Goal: Information Seeking & Learning: Learn about a topic

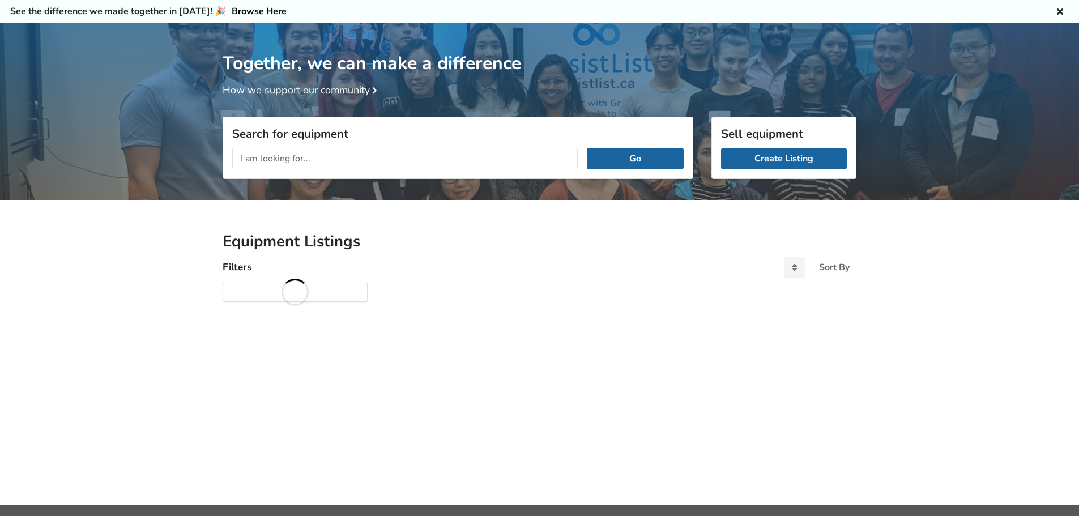
scroll to position [59, 0]
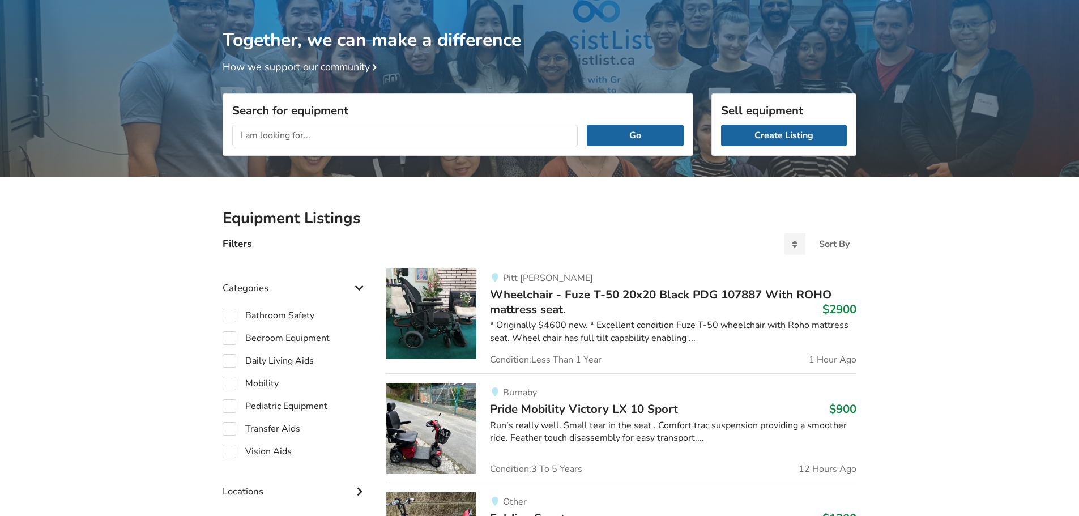
click at [239, 337] on label "Bedroom Equipment" at bounding box center [276, 338] width 107 height 14
checkbox input "true"
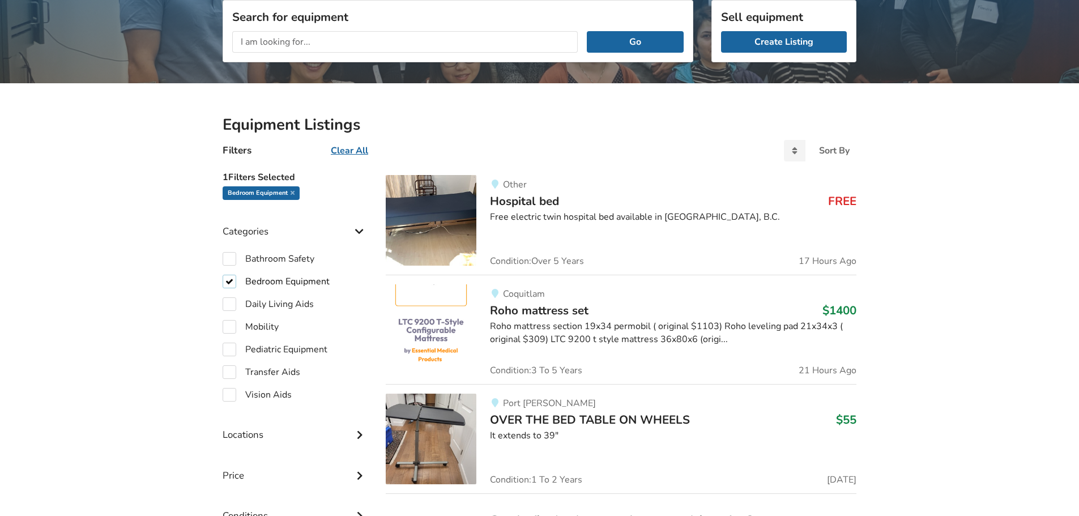
scroll to position [173, 0]
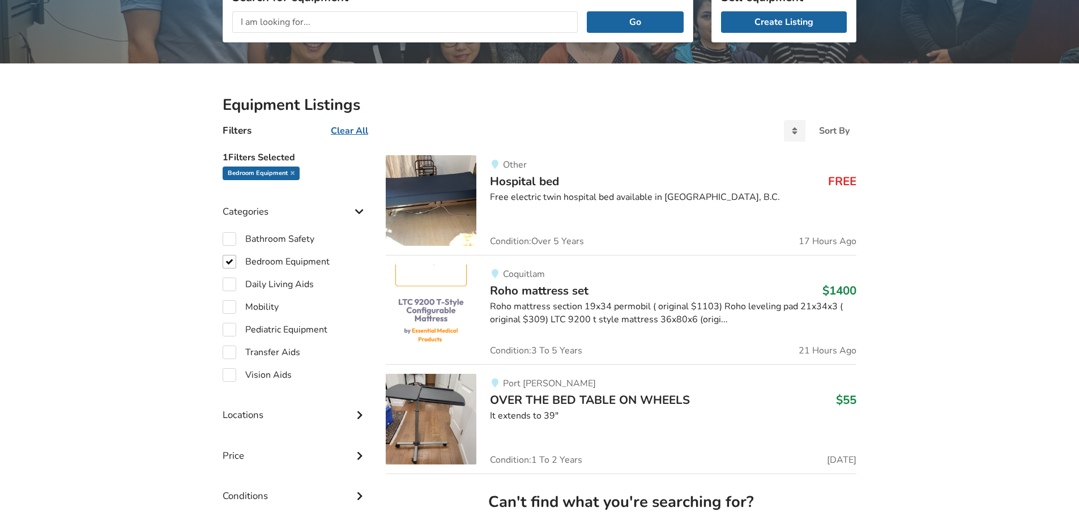
click at [584, 294] on span "Roho mattress set" at bounding box center [539, 291] width 99 height 16
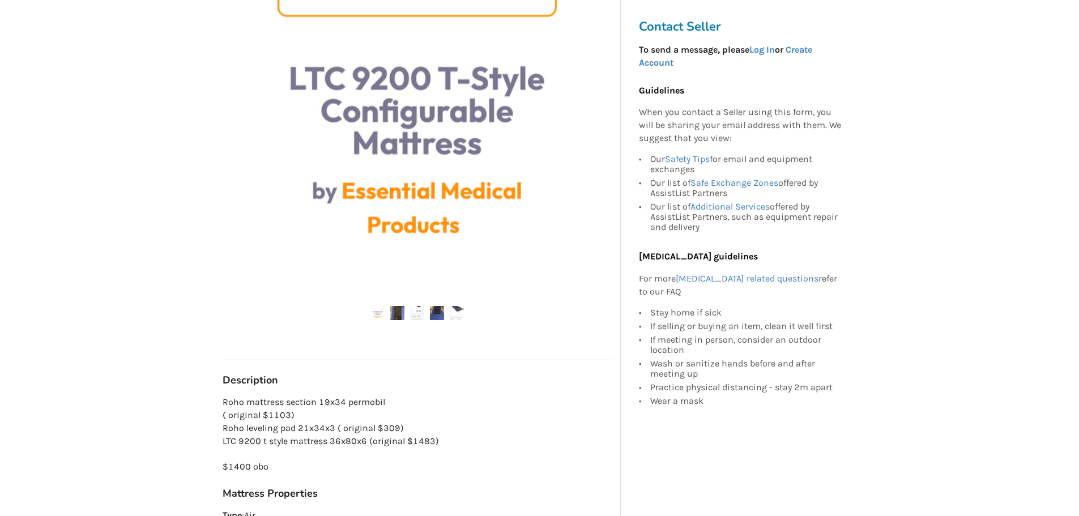
scroll to position [283, 0]
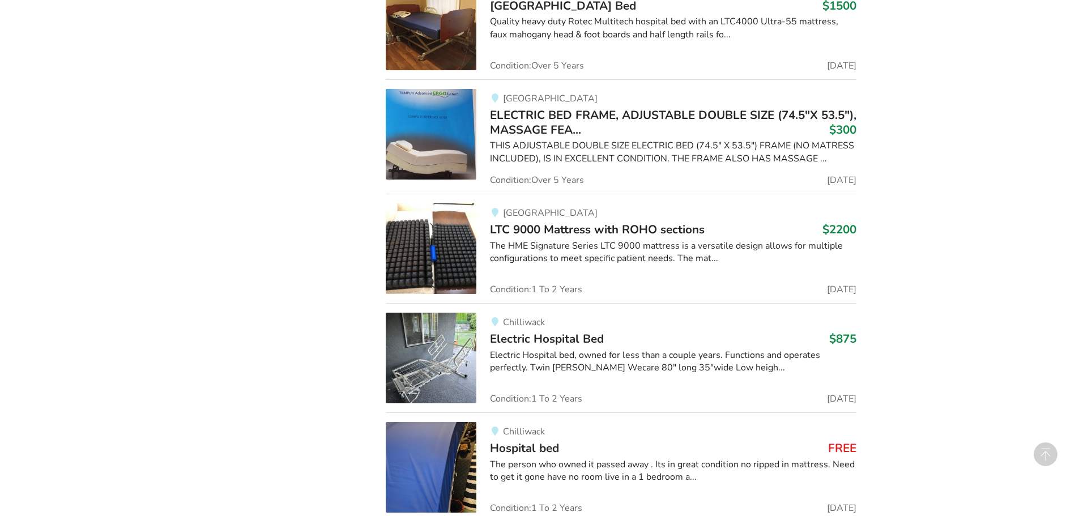
scroll to position [795, 0]
click at [187, 451] on div "Equipment Listings Filters Clear All Sort By Most recent Price ascending Price …" at bounding box center [539, 101] width 1079 height 1321
click at [527, 446] on span "Hospital bed" at bounding box center [524, 447] width 69 height 16
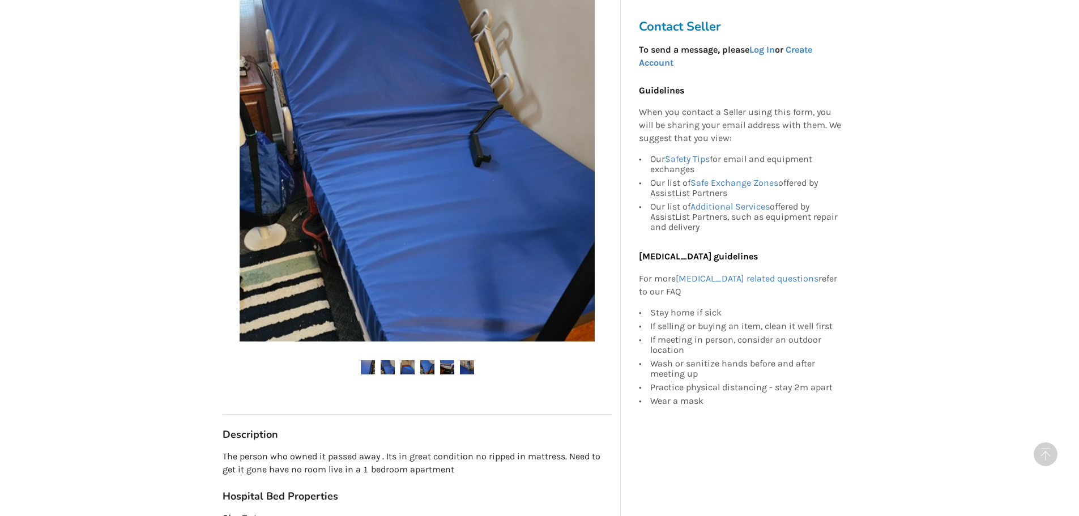
scroll to position [170, 0]
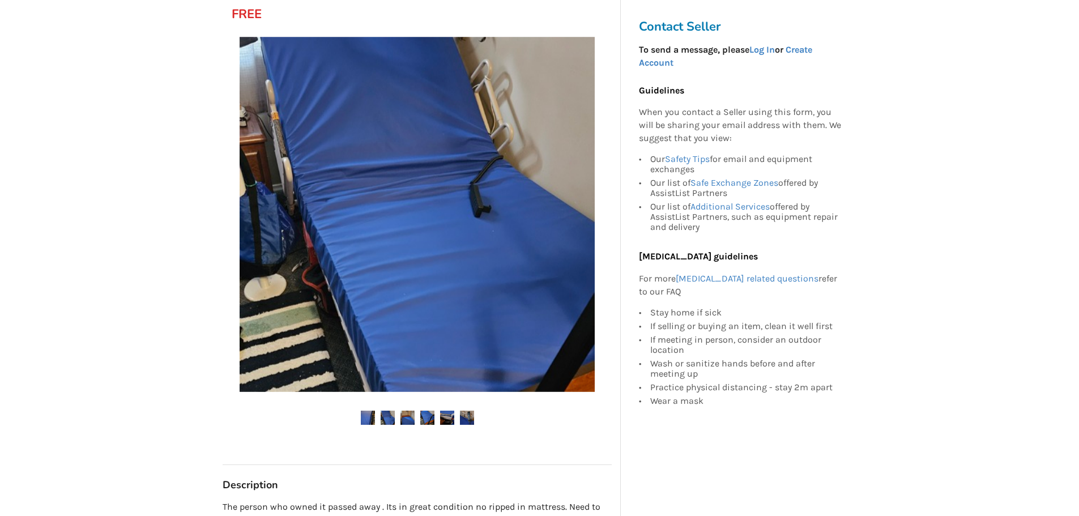
click at [403, 417] on img at bounding box center [407, 417] width 14 height 14
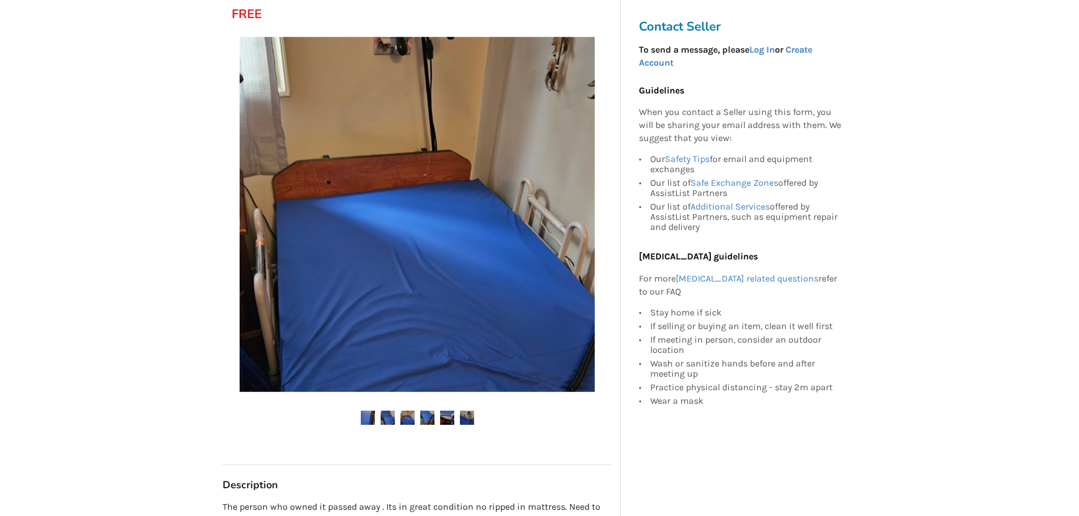
click at [424, 421] on img at bounding box center [427, 417] width 14 height 14
click at [455, 421] on ul at bounding box center [417, 417] width 389 height 15
click at [465, 416] on img at bounding box center [467, 417] width 14 height 14
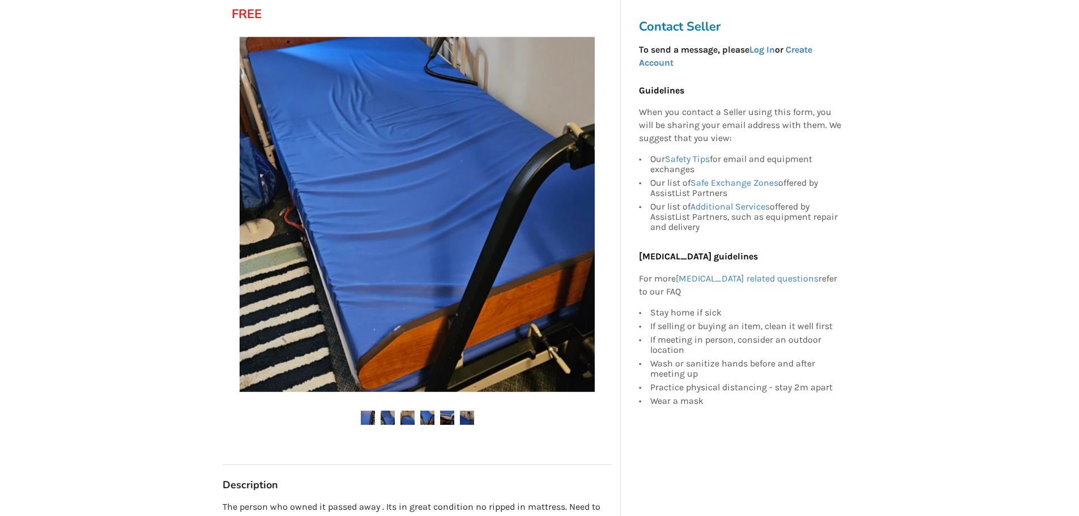
click at [446, 416] on img at bounding box center [447, 417] width 14 height 14
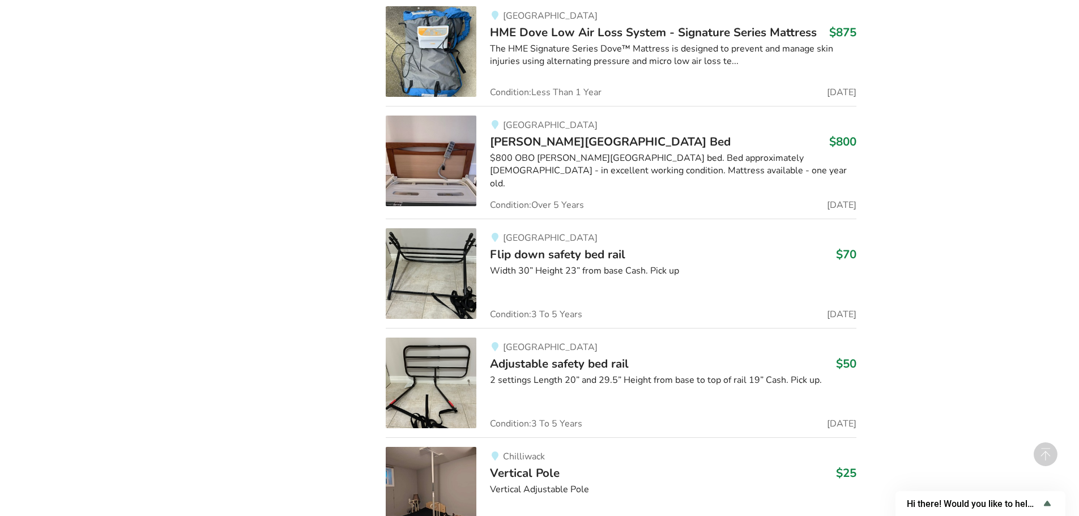
scroll to position [2078, 0]
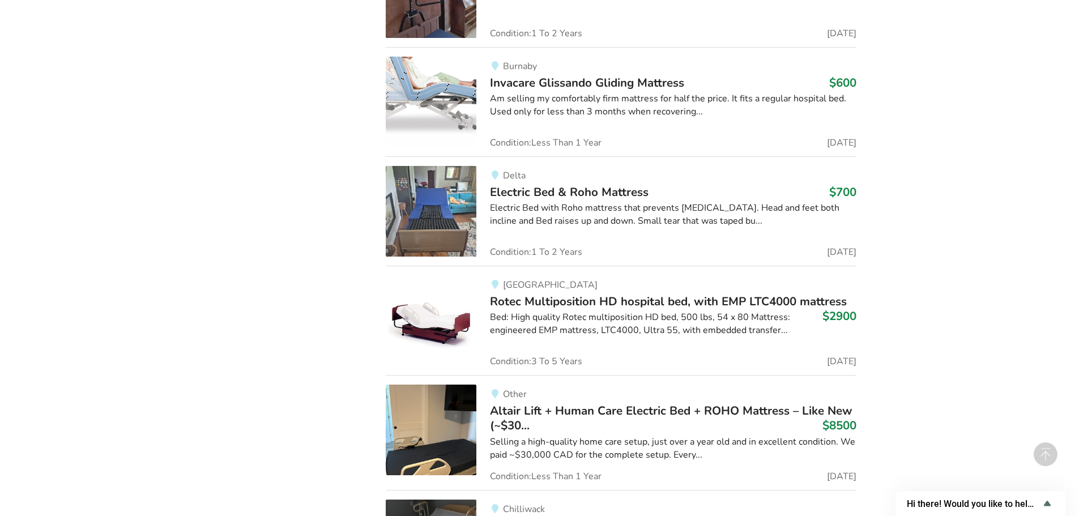
scroll to position [4343, 0]
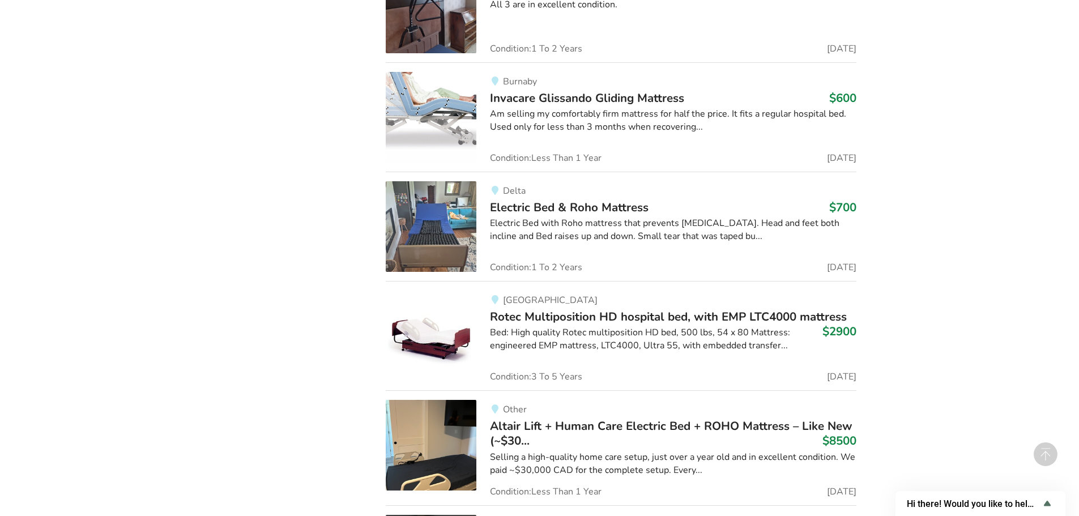
click at [572, 205] on span "Electric Bed & Roho Mattress" at bounding box center [569, 207] width 159 height 16
